Goal: Navigation & Orientation: Find specific page/section

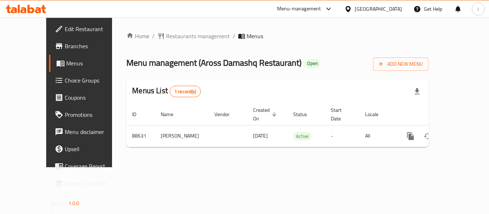
click at [370, 13] on div "[GEOGRAPHIC_DATA]" at bounding box center [377, 9] width 47 height 8
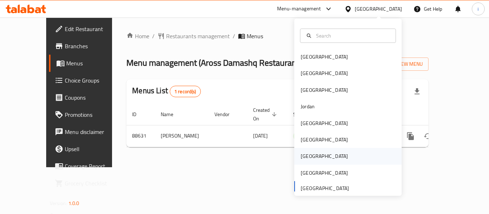
click at [301, 160] on div "[GEOGRAPHIC_DATA]" at bounding box center [323, 156] width 47 height 8
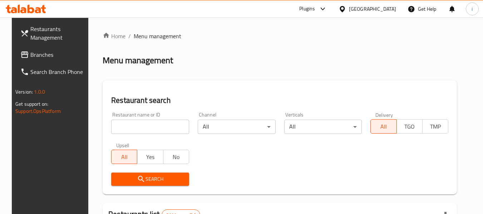
click at [30, 57] on span "Branches" at bounding box center [58, 54] width 57 height 9
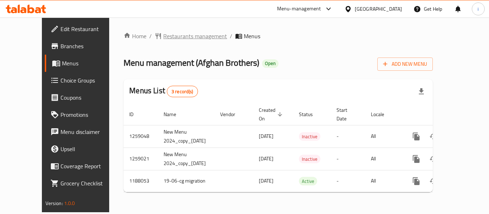
click at [163, 39] on span "Restaurants management" at bounding box center [195, 36] width 64 height 9
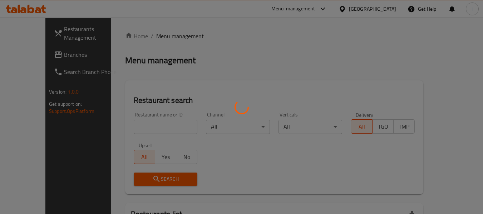
click at [39, 53] on div at bounding box center [241, 107] width 483 height 214
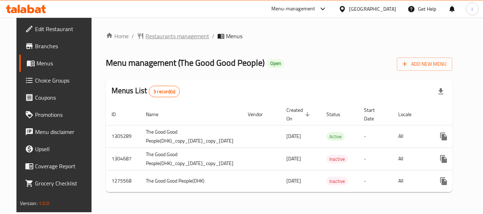
click at [171, 34] on span "Restaurants management" at bounding box center [178, 36] width 64 height 9
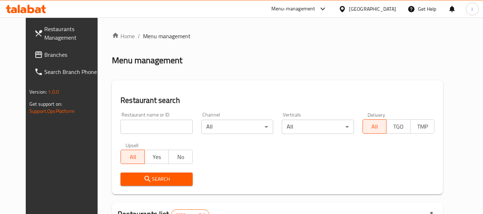
click at [44, 54] on span "Branches" at bounding box center [72, 54] width 57 height 9
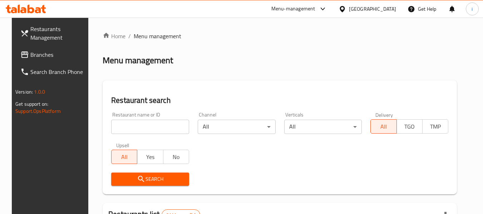
click at [33, 56] on span "Branches" at bounding box center [58, 54] width 57 height 9
